Goal: Task Accomplishment & Management: Manage account settings

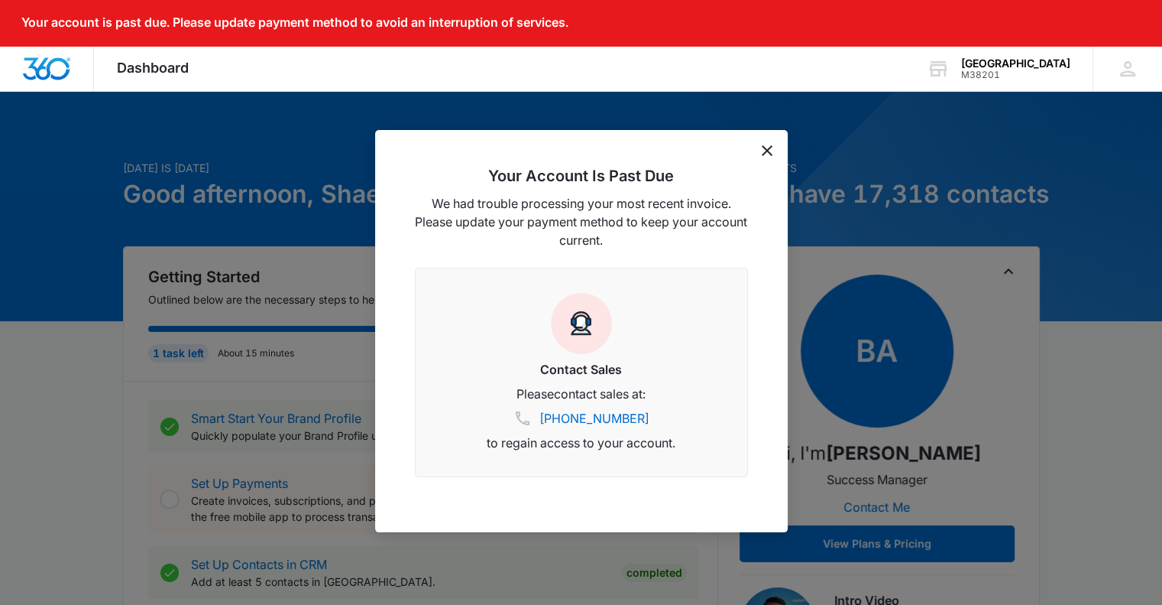
click at [770, 151] on icon "dismiss this dialog" at bounding box center [767, 150] width 11 height 11
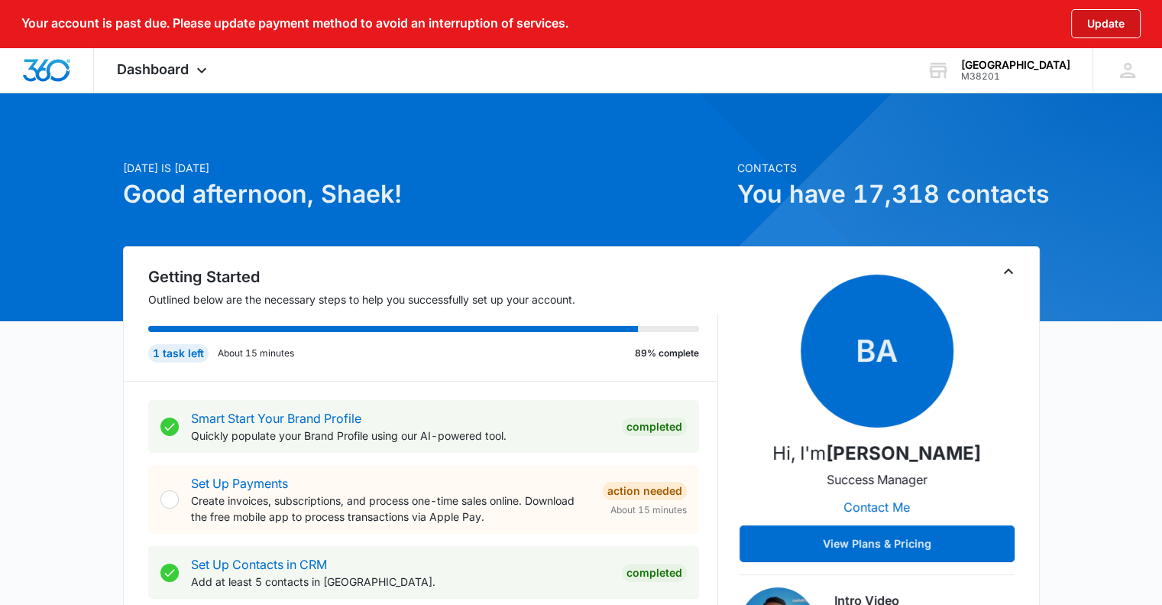
click at [1114, 18] on button "Update" at bounding box center [1107, 23] width 70 height 29
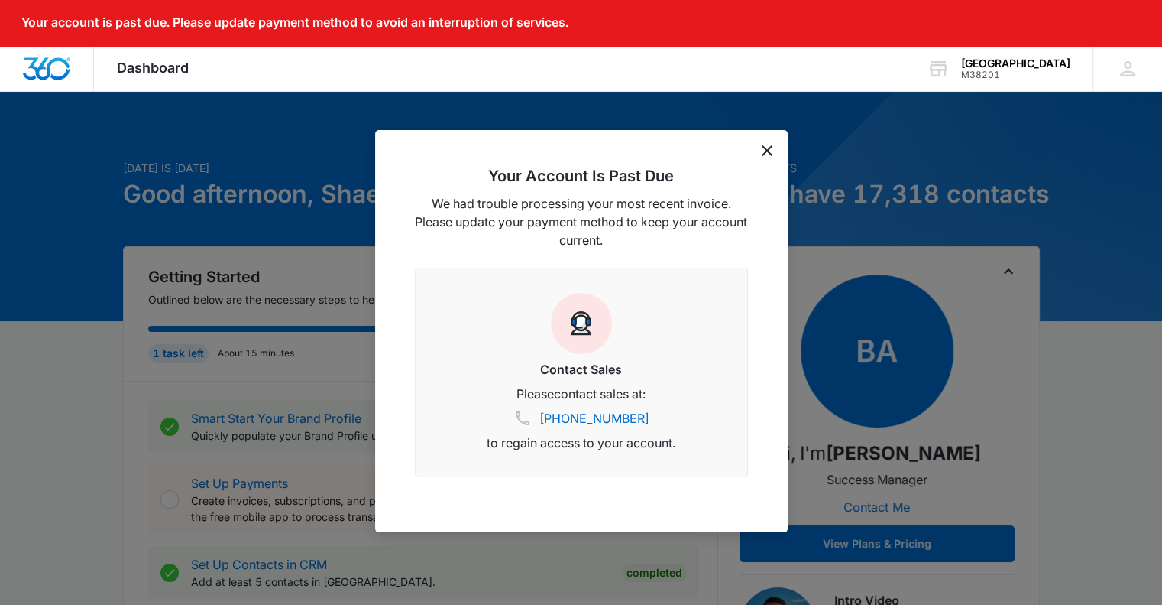
click at [767, 146] on icon "dismiss this dialog" at bounding box center [767, 150] width 11 height 11
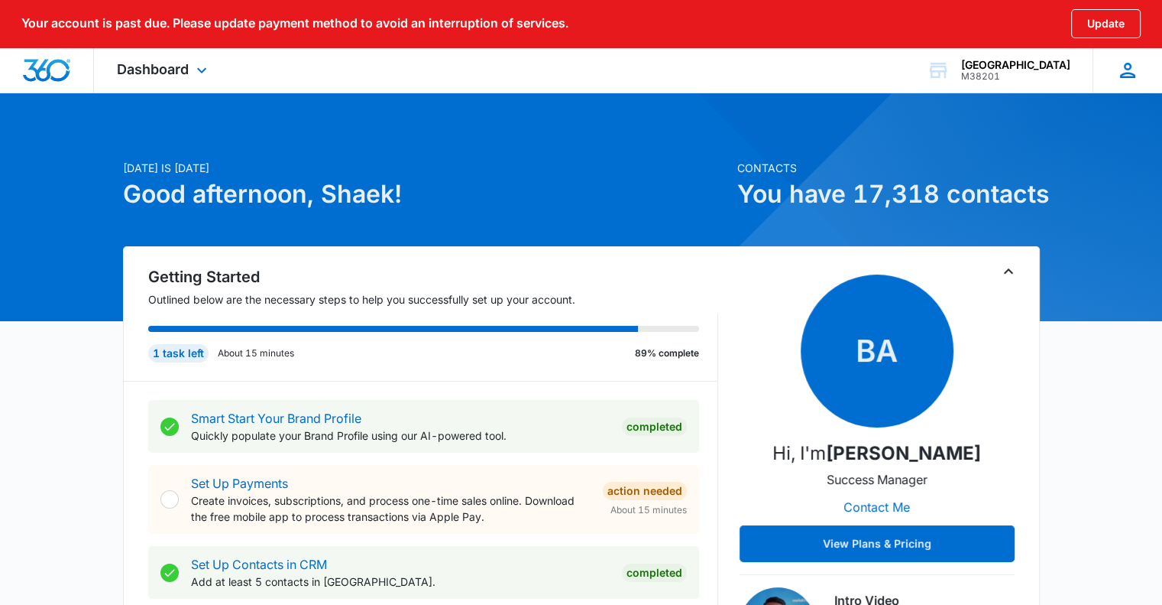
click at [1131, 73] on icon at bounding box center [1127, 70] width 15 height 15
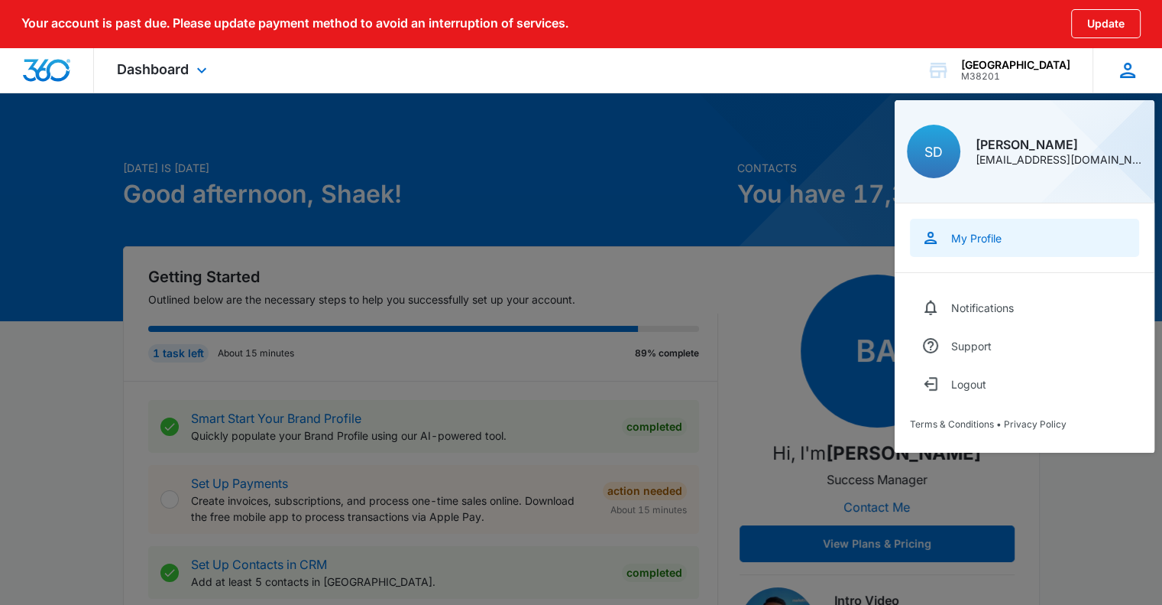
click at [1042, 238] on link "My Profile" at bounding box center [1024, 238] width 229 height 38
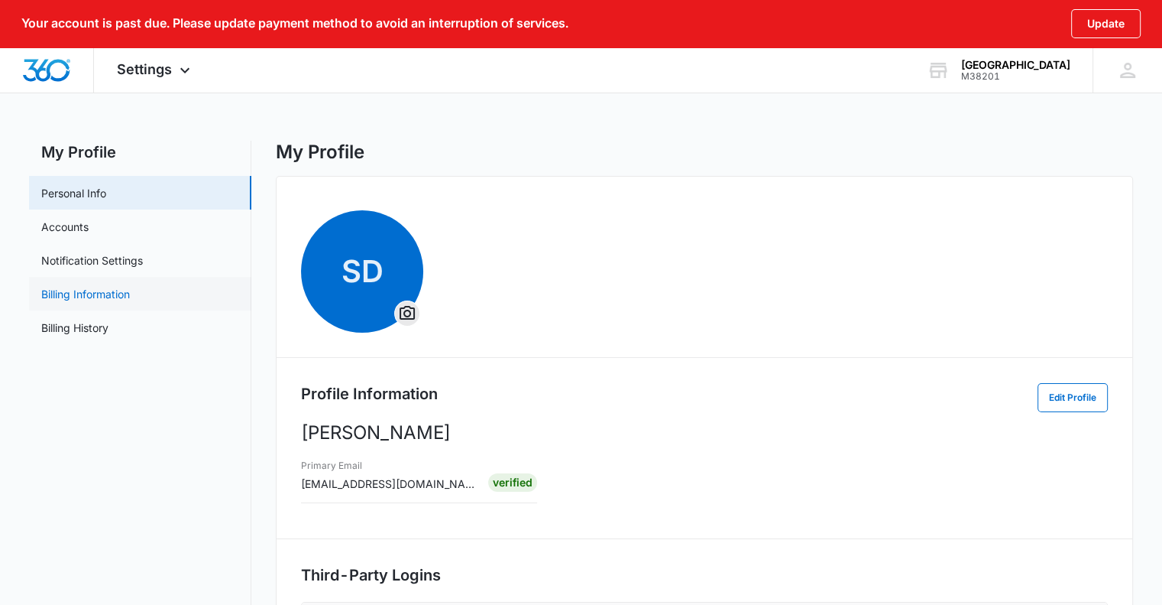
click at [130, 293] on link "Billing Information" at bounding box center [85, 294] width 89 height 16
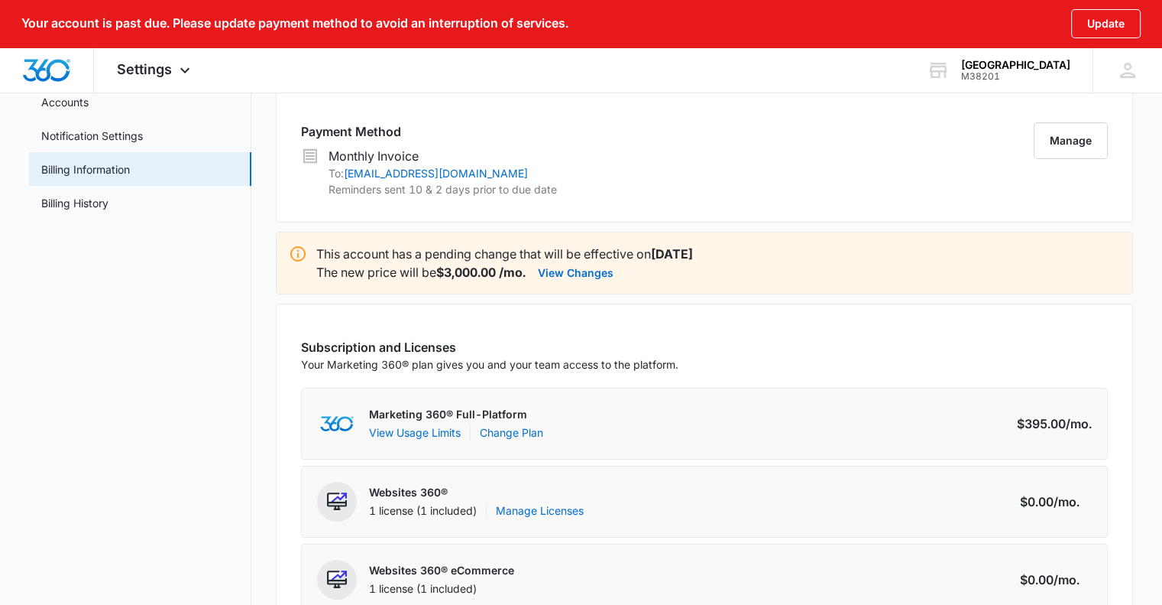
scroll to position [125, 0]
click at [602, 269] on button "View Changes" at bounding box center [576, 271] width 76 height 18
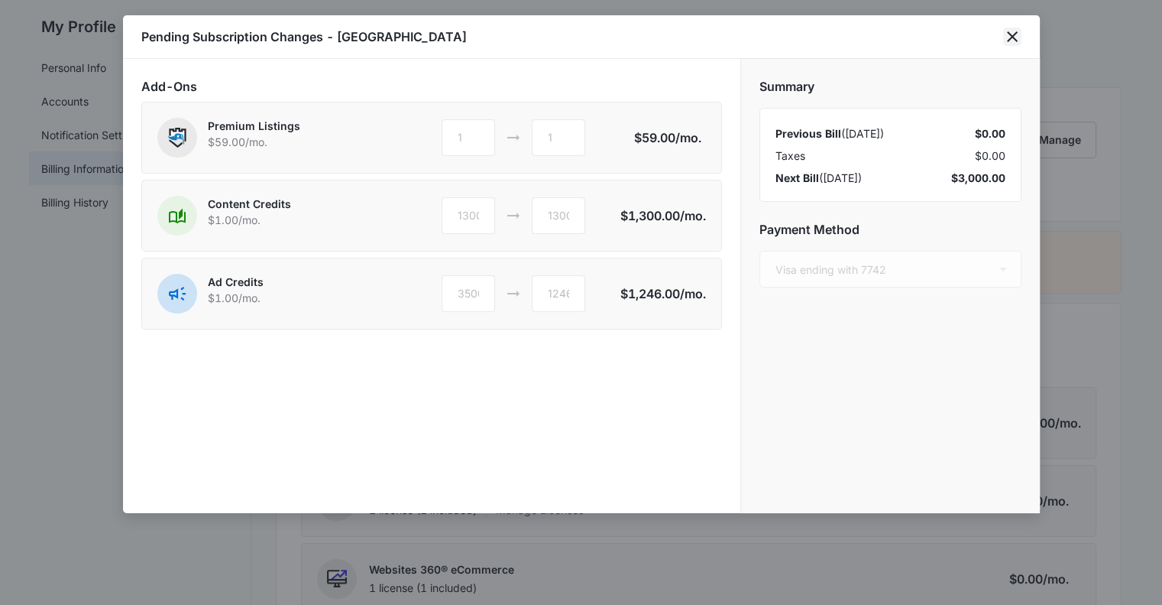
click at [1010, 36] on icon "close" at bounding box center [1013, 37] width 18 height 18
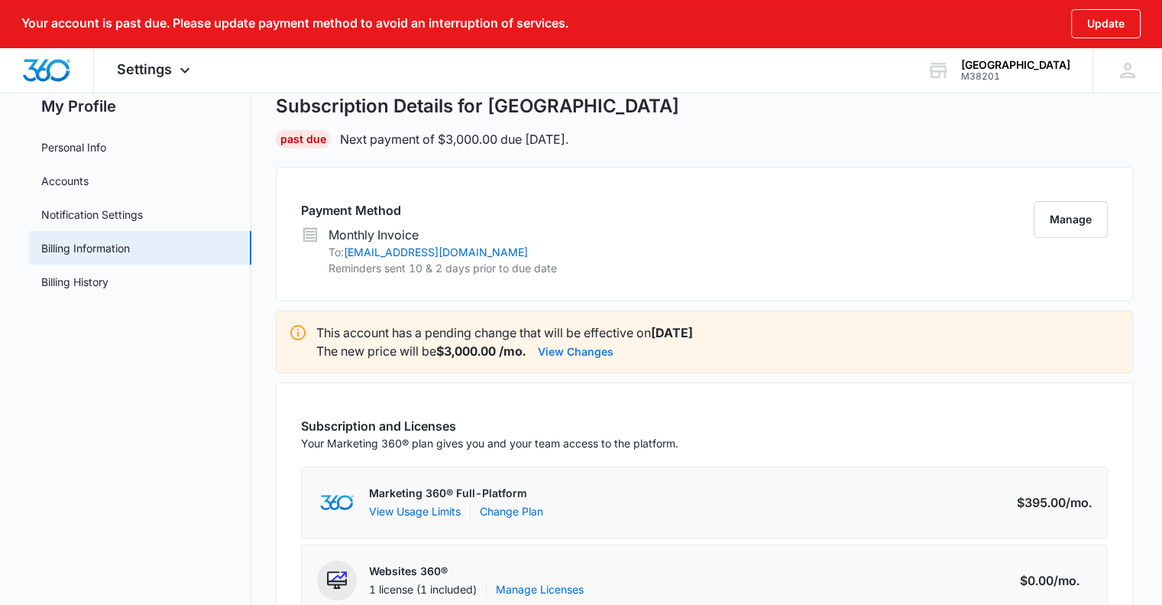
scroll to position [0, 0]
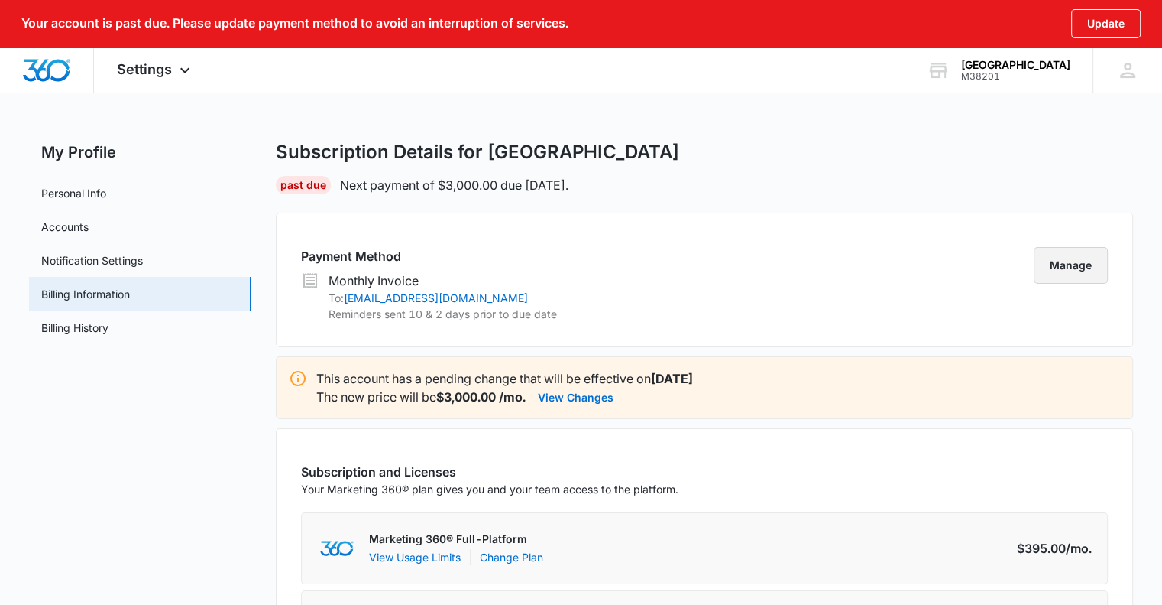
click at [1070, 259] on button "Manage" at bounding box center [1071, 265] width 74 height 37
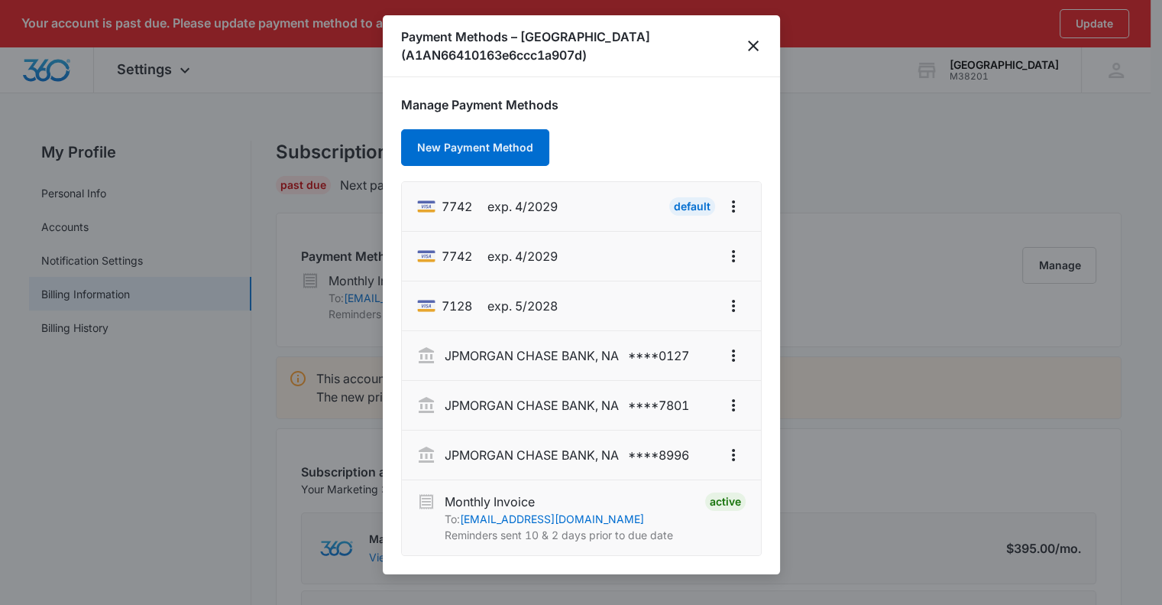
click at [565, 46] on h1 "Payment Methods – Playa Miami (A1AN66410163e6ccc1a907d)" at bounding box center [573, 46] width 345 height 37
click at [511, 152] on button "New Payment Method" at bounding box center [475, 147] width 148 height 37
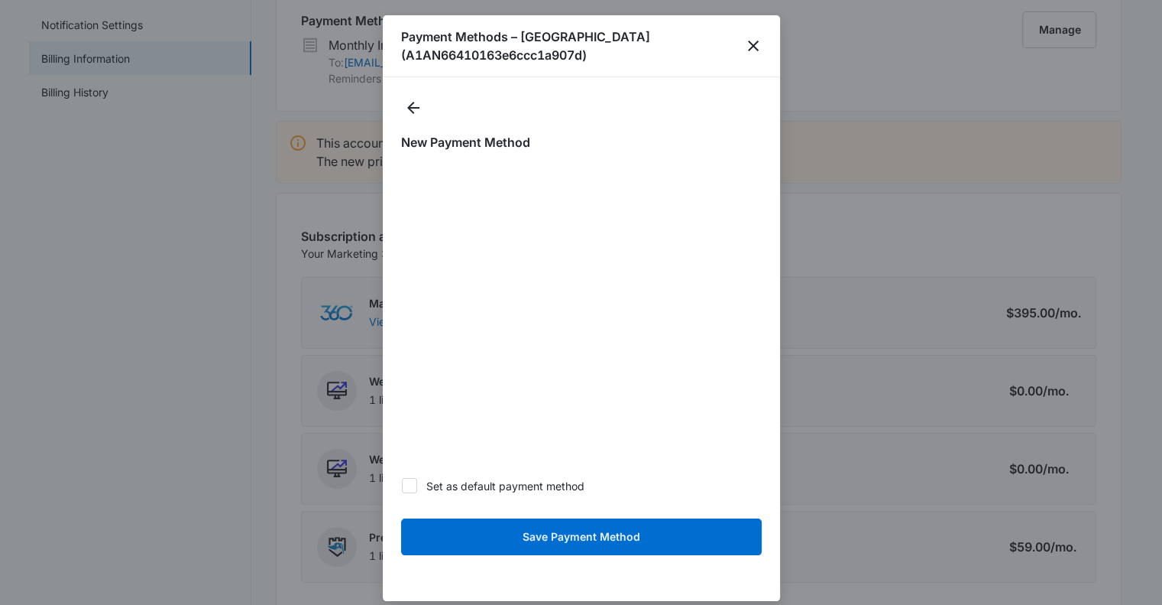
scroll to position [235, 0]
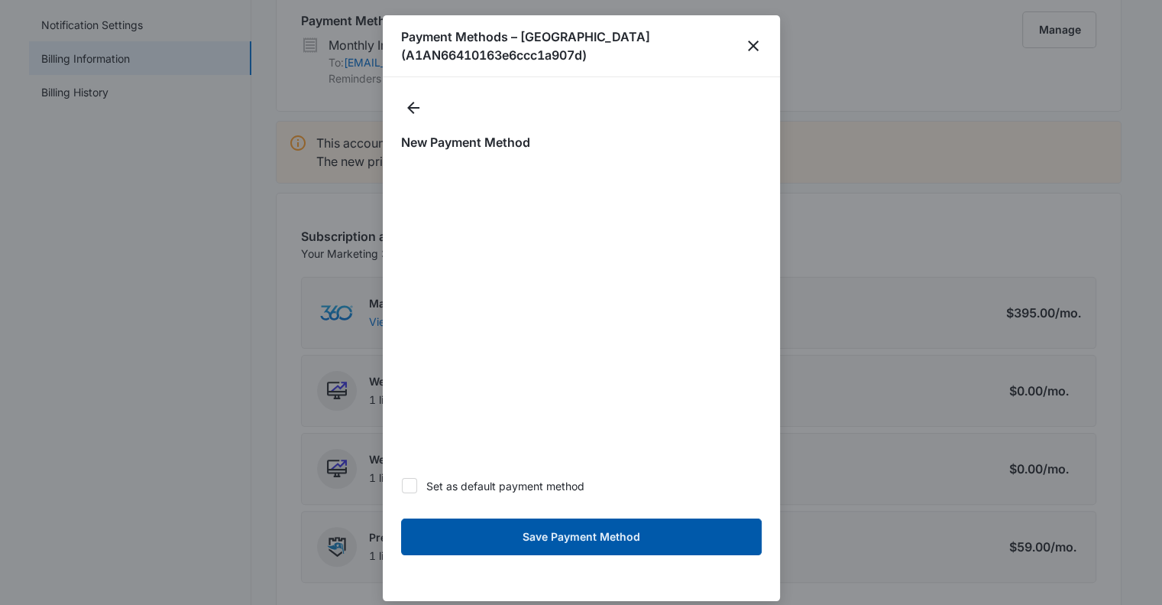
click at [637, 544] on button "Save Payment Method" at bounding box center [581, 536] width 361 height 37
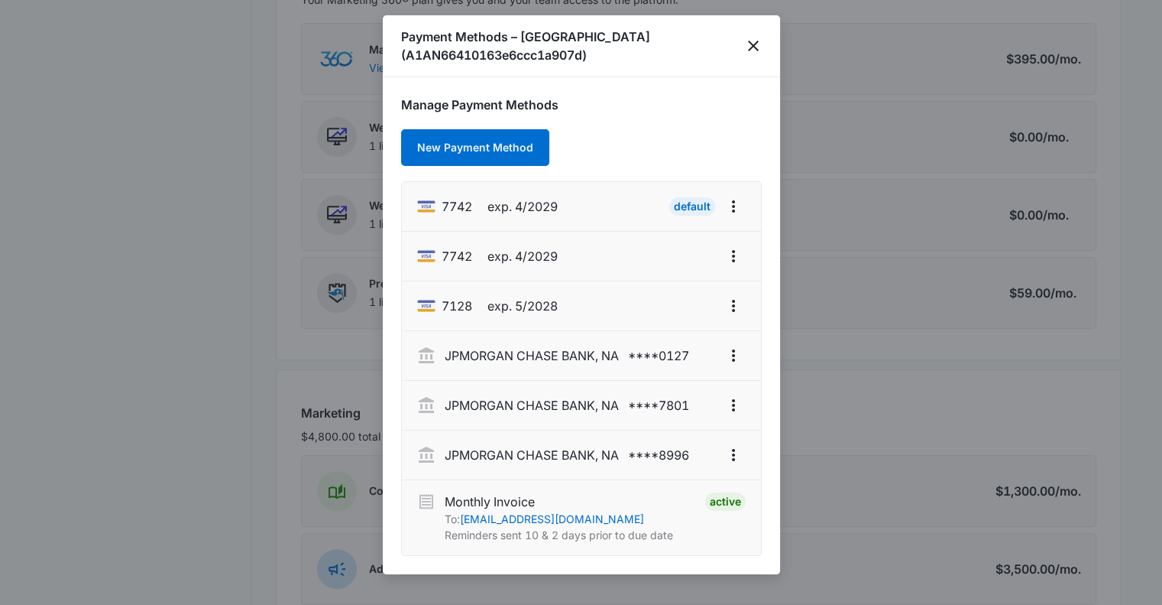
scroll to position [457, 0]
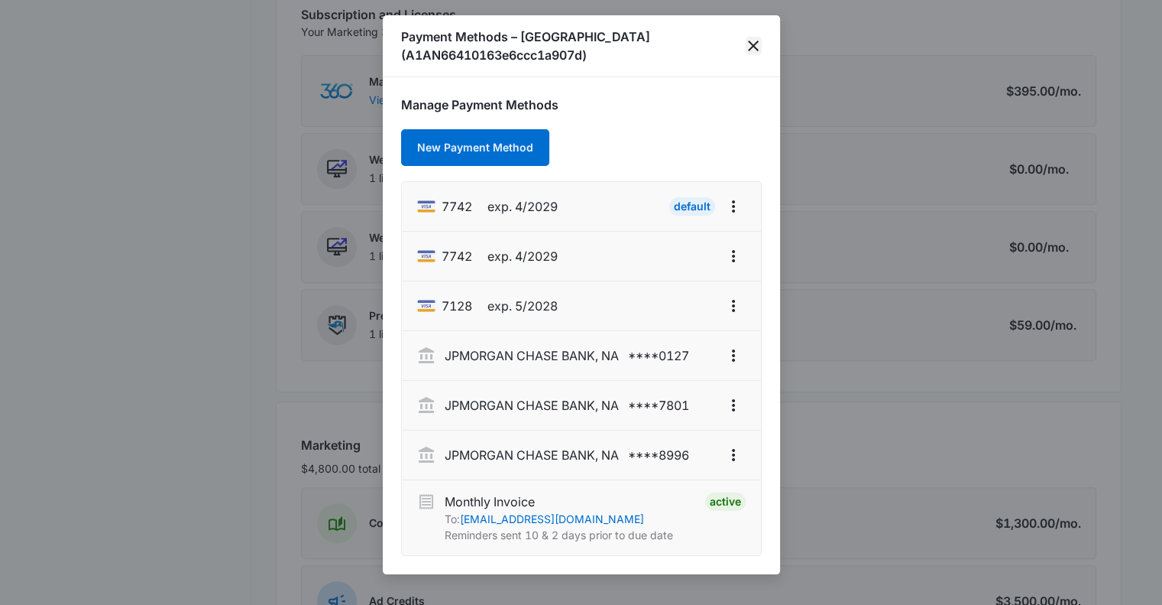
click at [751, 45] on icon "close" at bounding box center [753, 46] width 18 height 18
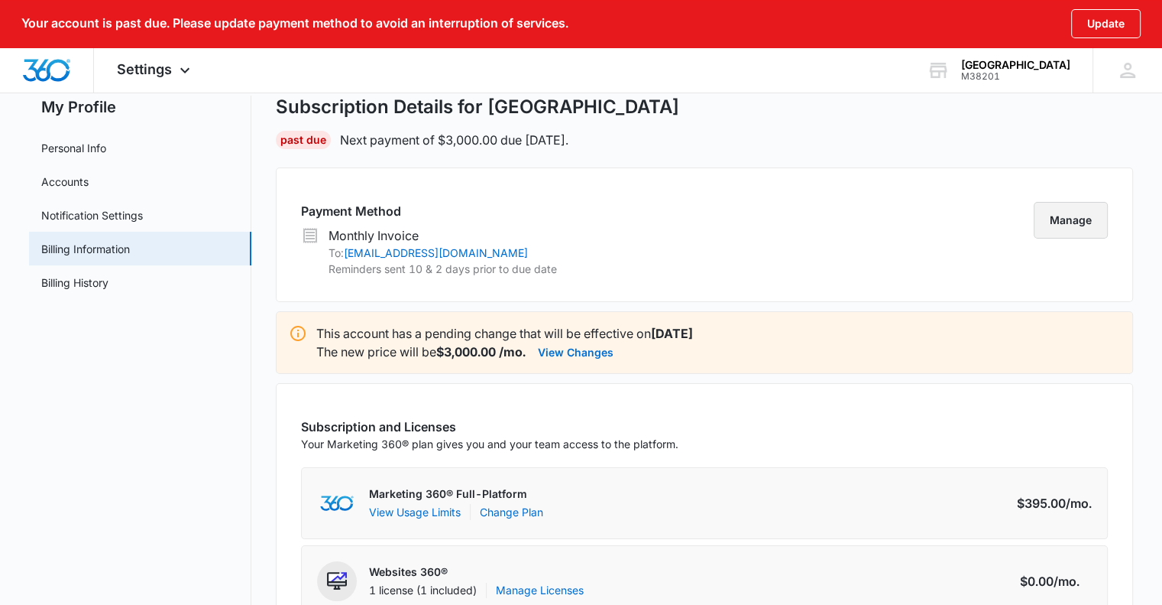
scroll to position [0, 0]
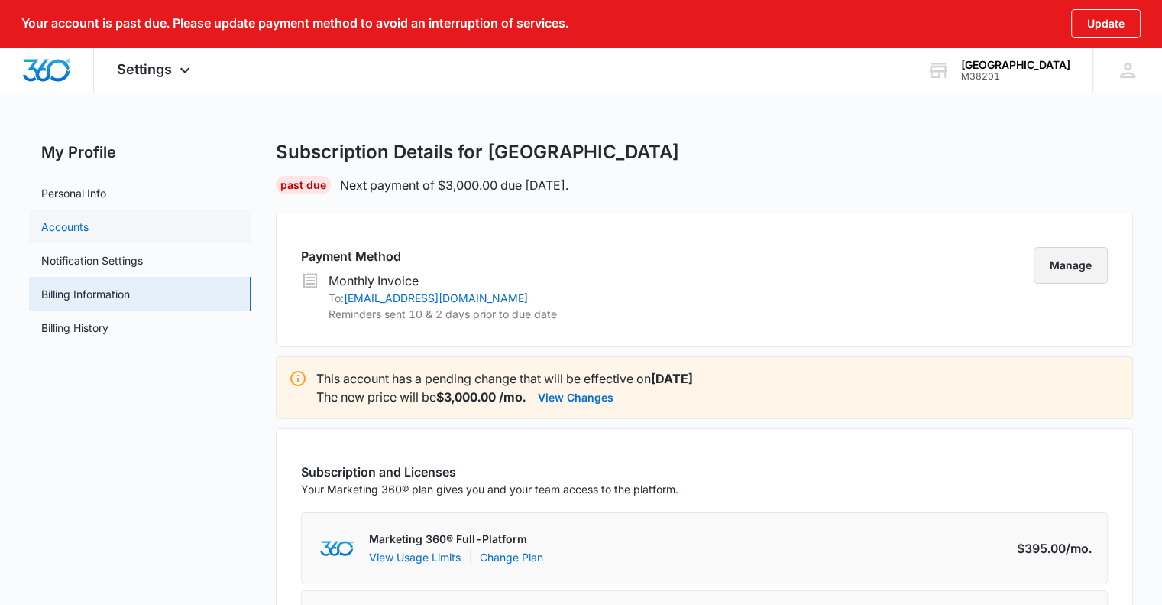
click at [89, 226] on link "Accounts" at bounding box center [64, 227] width 47 height 16
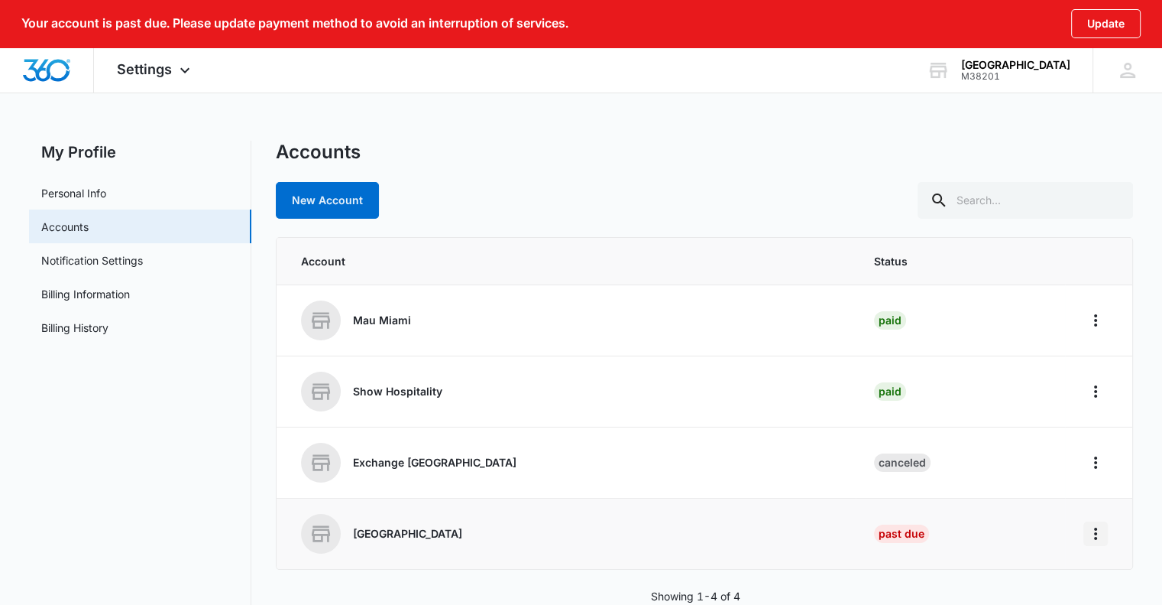
click at [1095, 532] on icon "Home" at bounding box center [1095, 533] width 3 height 12
click at [1059, 572] on div "Go to Dashboard" at bounding box center [1028, 574] width 85 height 11
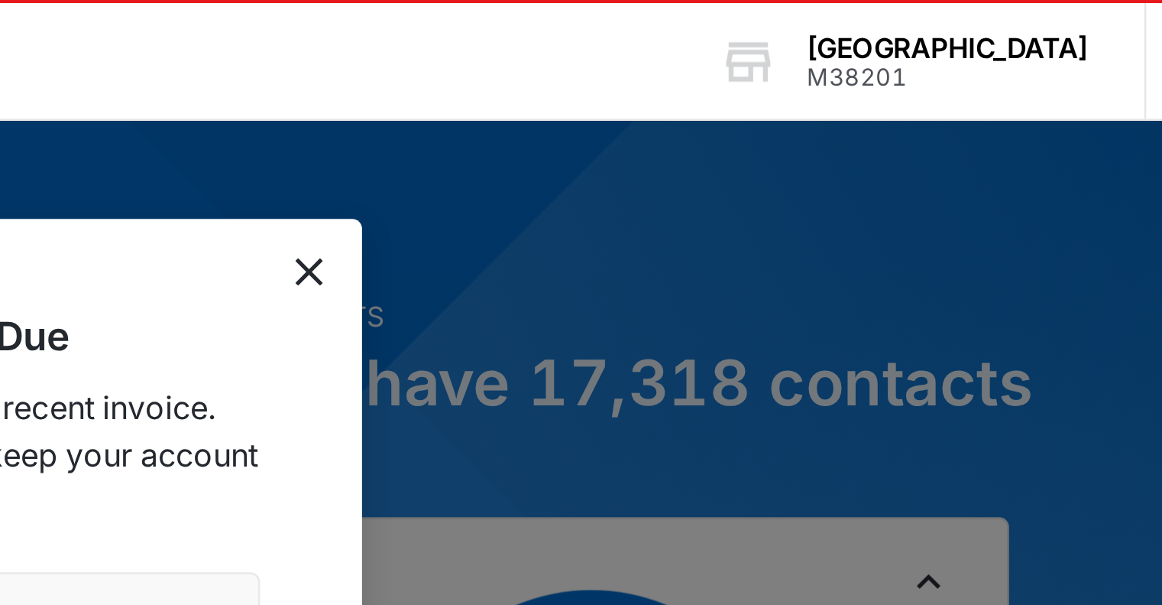
click at [770, 154] on icon "dismiss this dialog" at bounding box center [767, 150] width 11 height 11
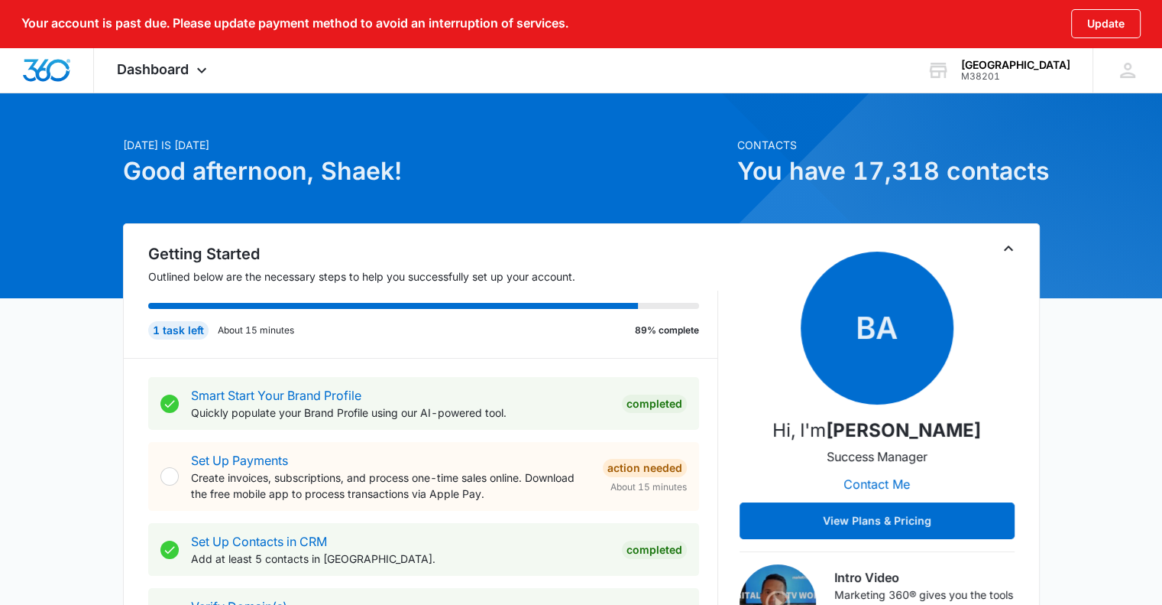
scroll to position [12, 0]
